Goal: Navigation & Orientation: Find specific page/section

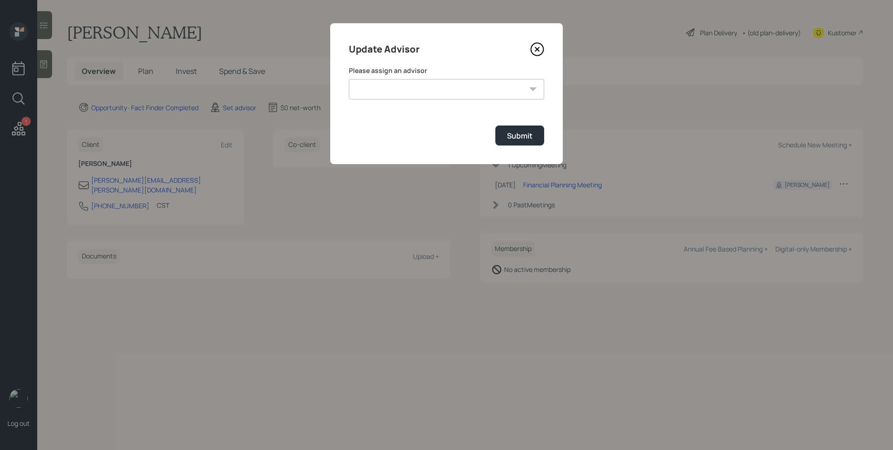
click at [534, 47] on icon at bounding box center [537, 49] width 14 height 14
